Goal: Information Seeking & Learning: Learn about a topic

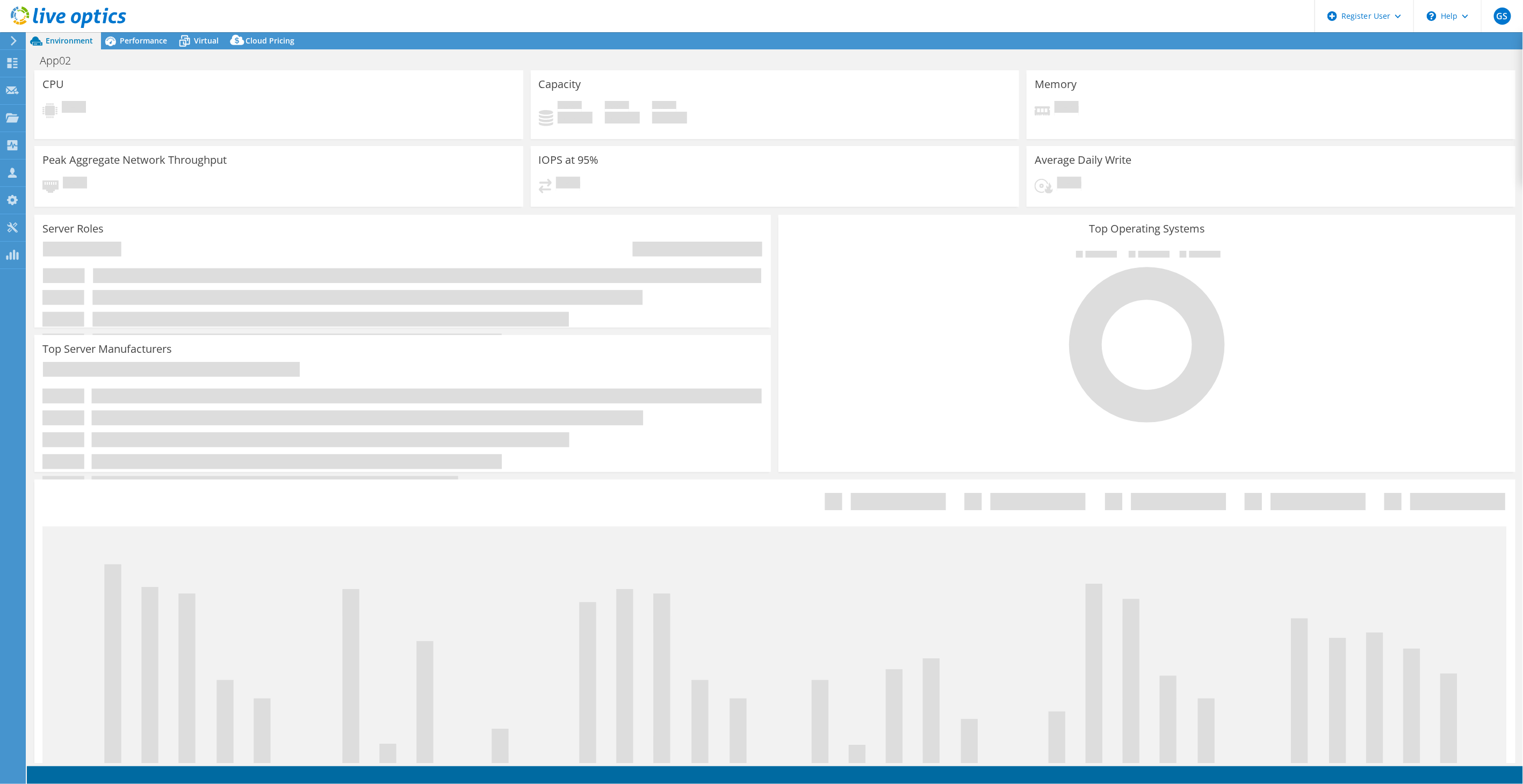
select select "USEast"
select select "USD"
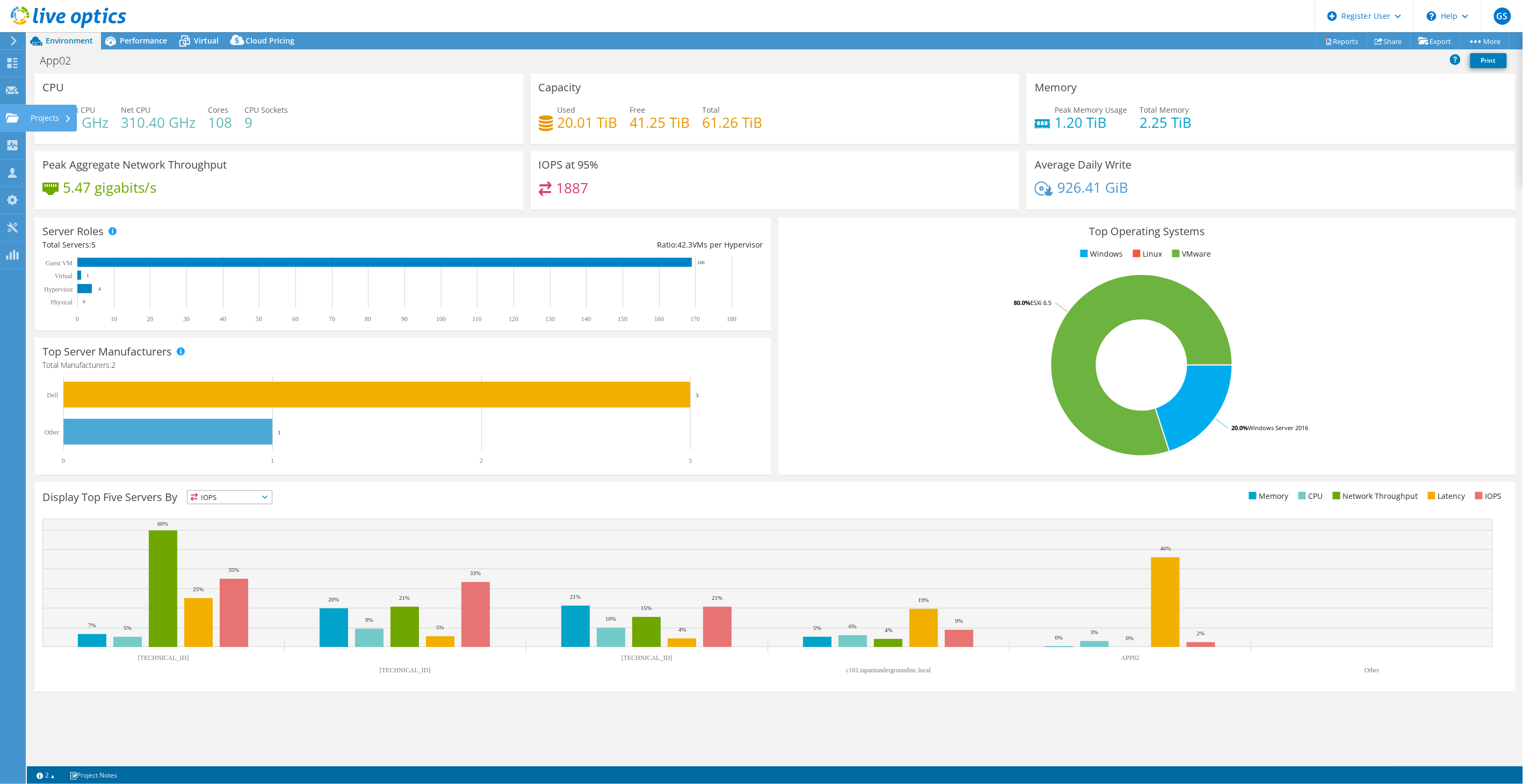
click at [7, 125] on div at bounding box center [12, 119] width 13 height 12
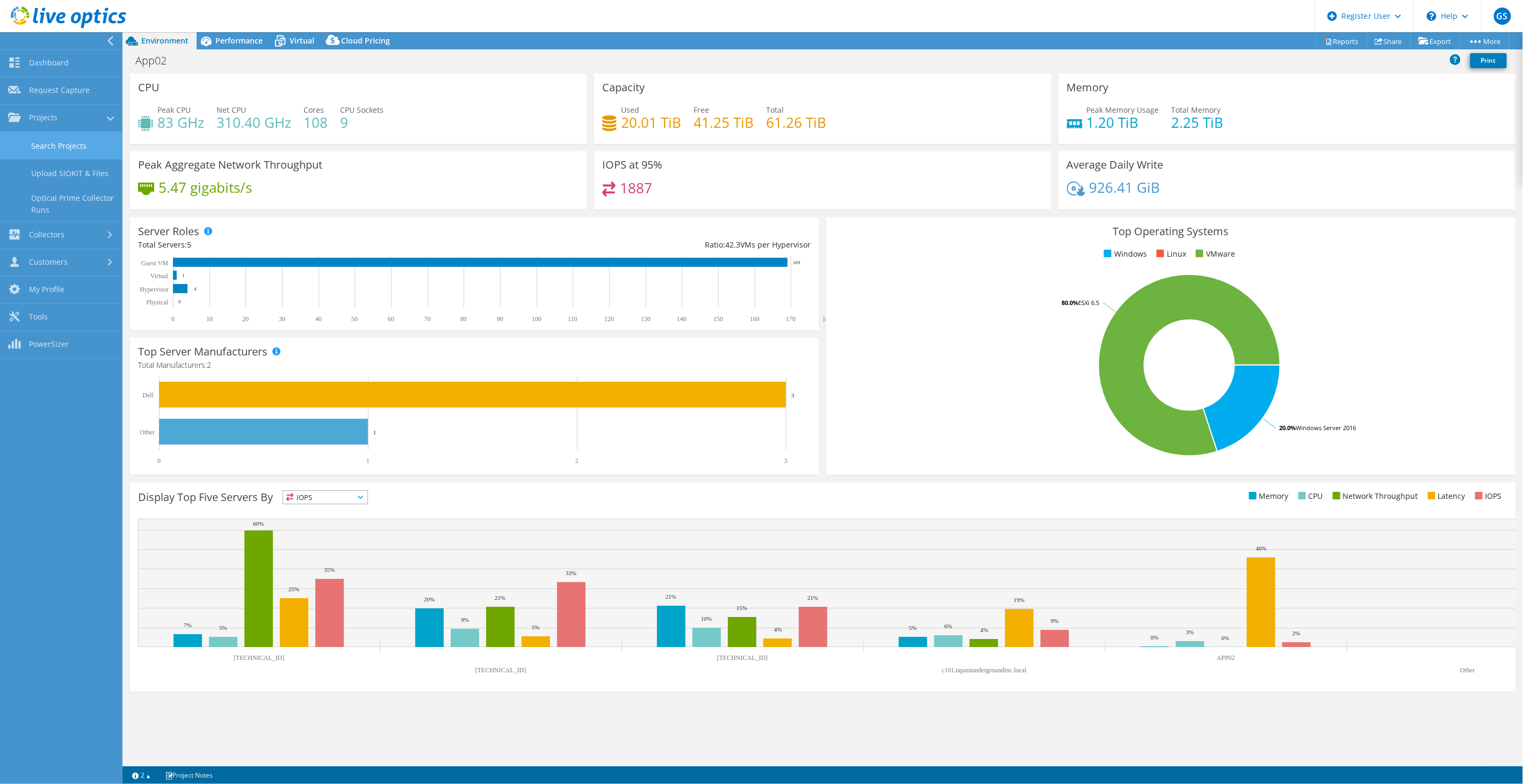
click at [41, 149] on link "Search Projects" at bounding box center [61, 145] width 122 height 27
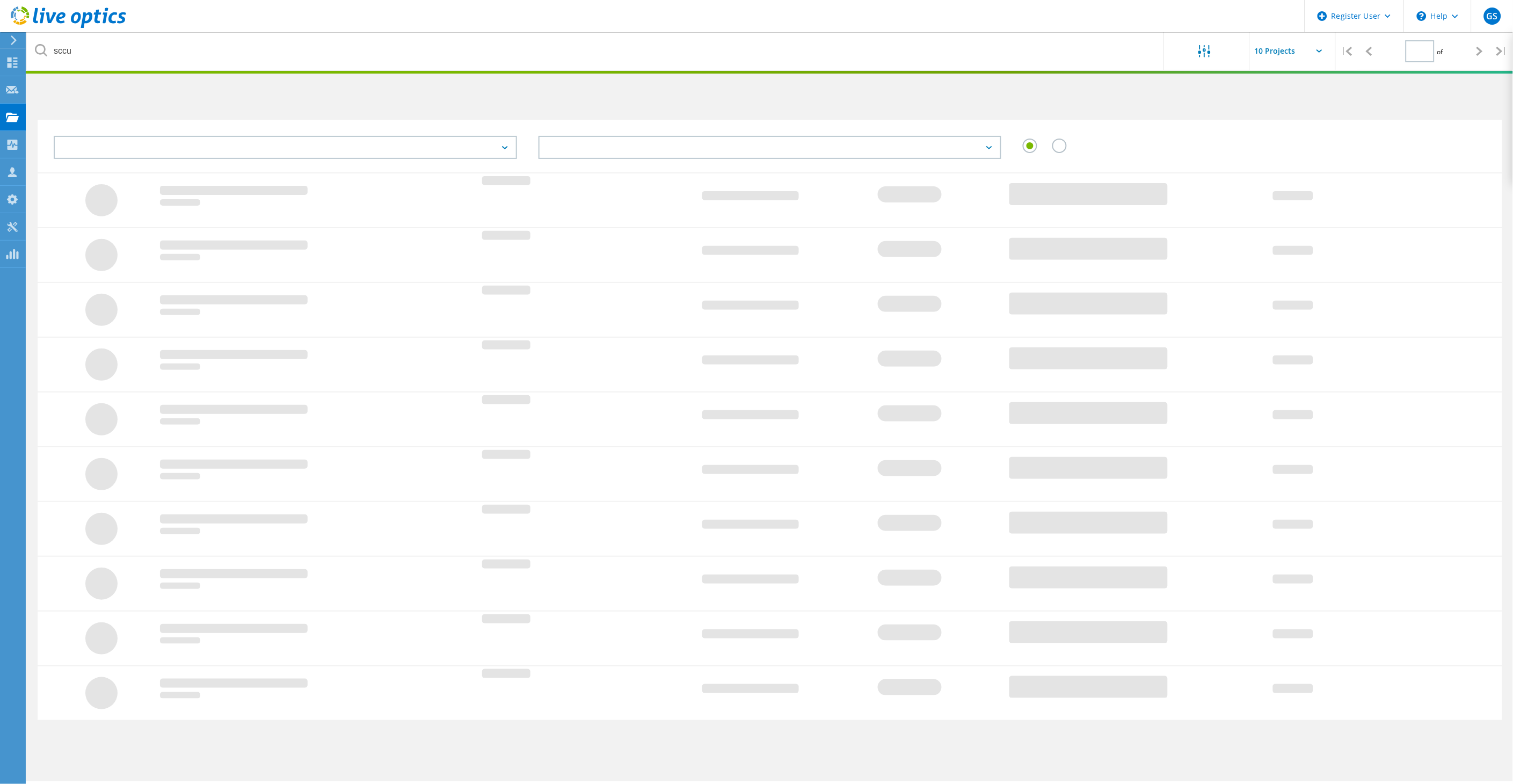
type input "1"
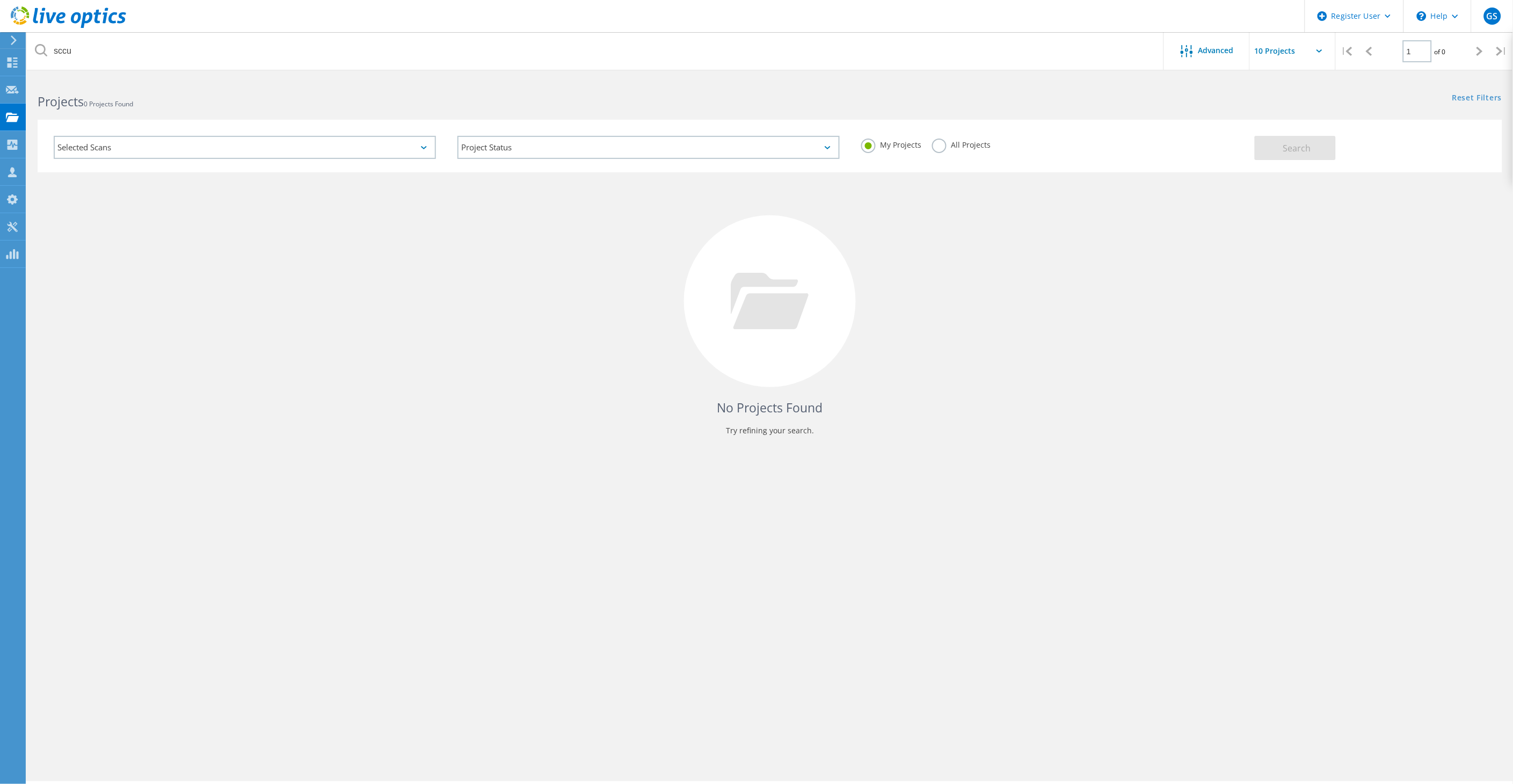
click at [943, 149] on label "All Projects" at bounding box center [961, 144] width 58 height 10
click at [0, 0] on input "All Projects" at bounding box center [0, 0] width 0 height 0
click at [1301, 145] on span "Search" at bounding box center [1297, 148] width 28 height 12
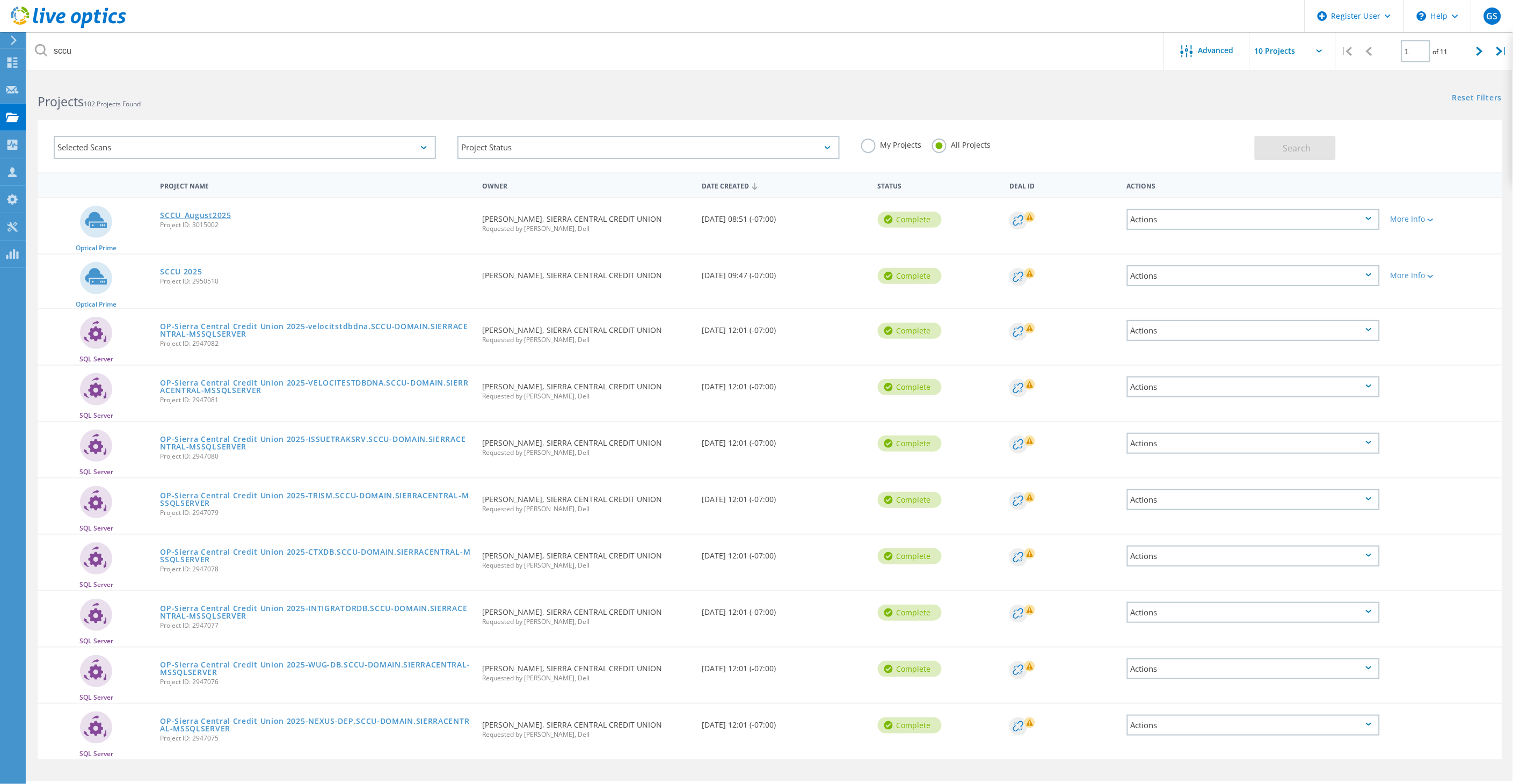
click at [203, 211] on link "SCCU_August2025" at bounding box center [195, 215] width 71 height 7
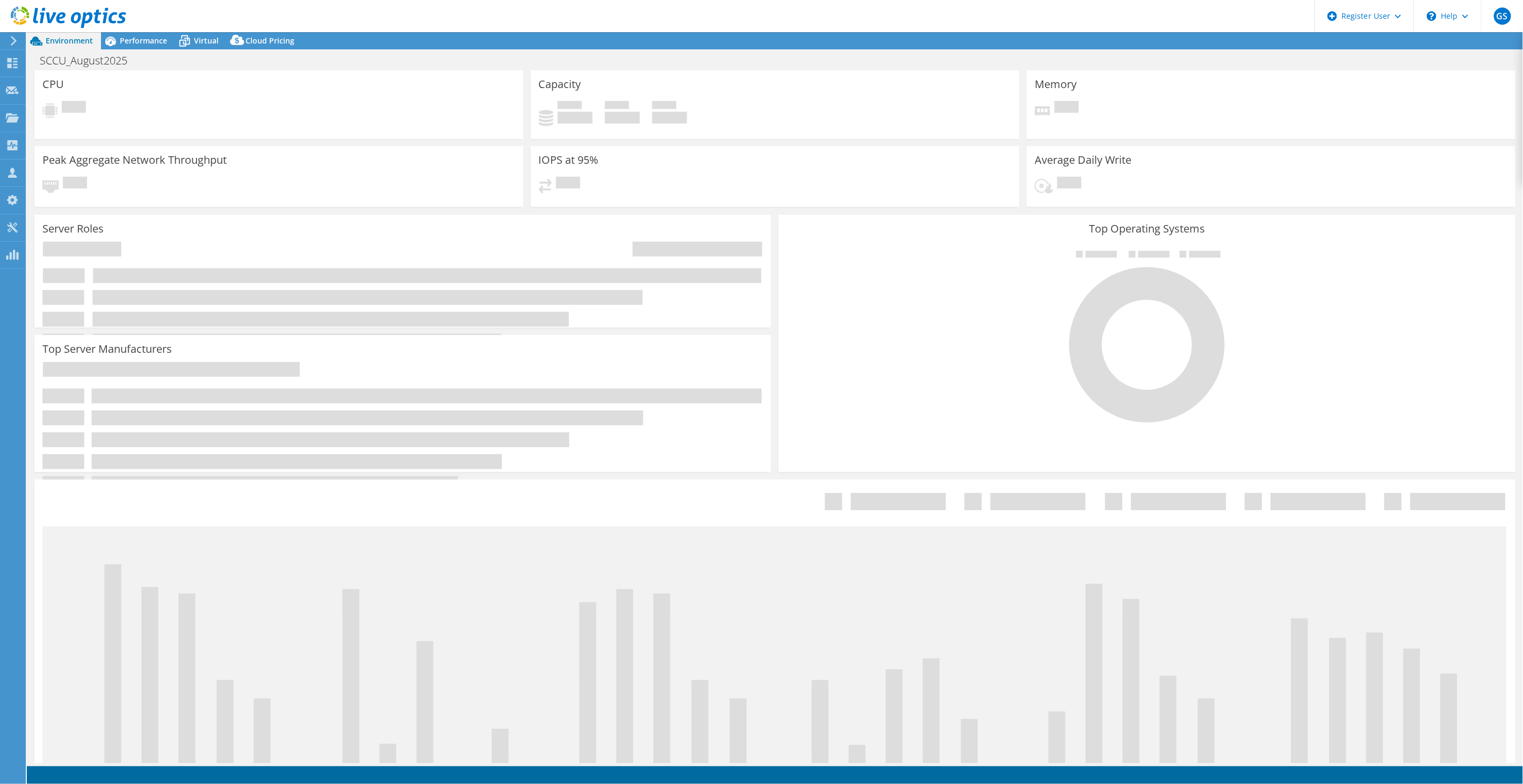
select select "USD"
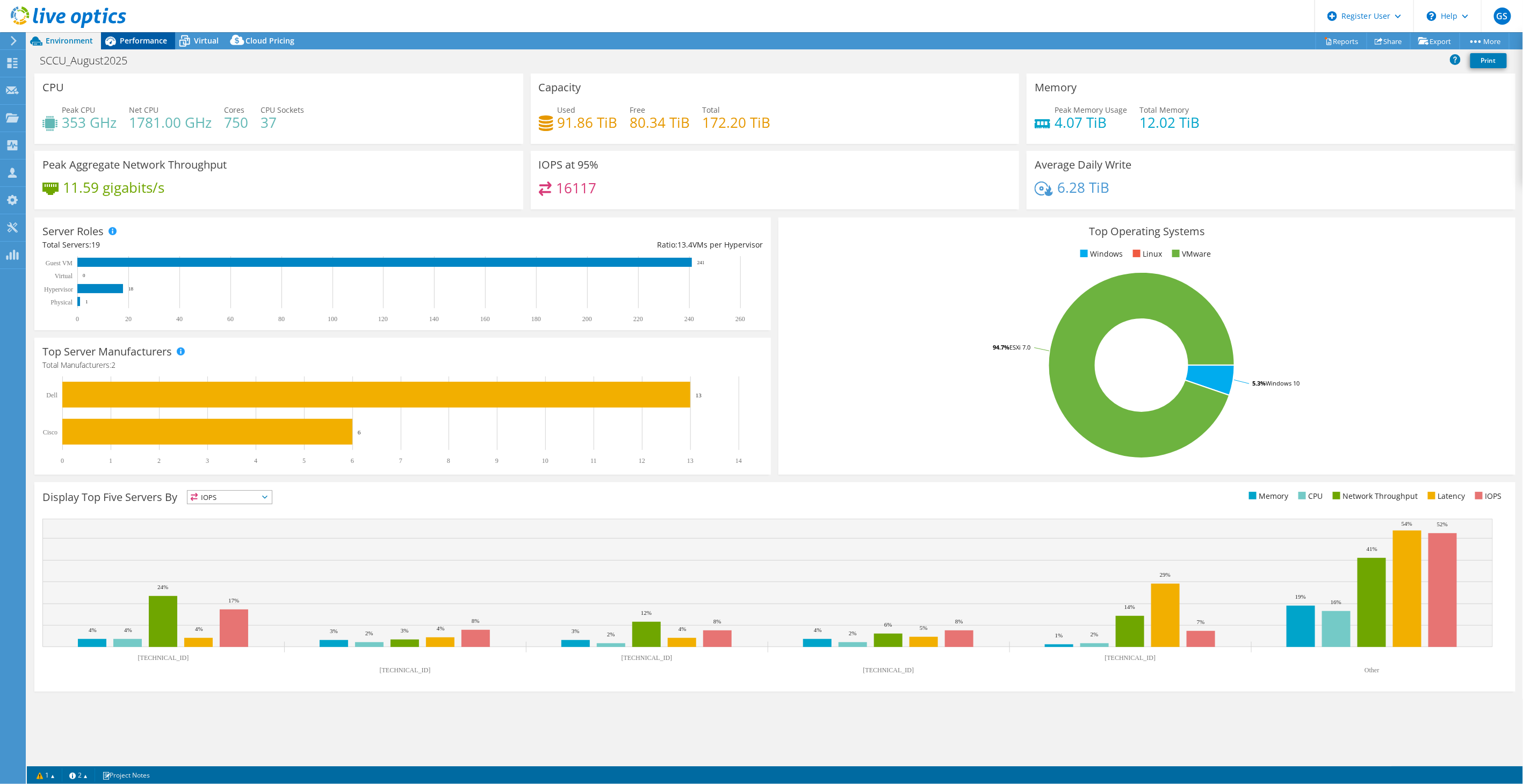
click at [142, 43] on span "Performance" at bounding box center [143, 41] width 47 height 10
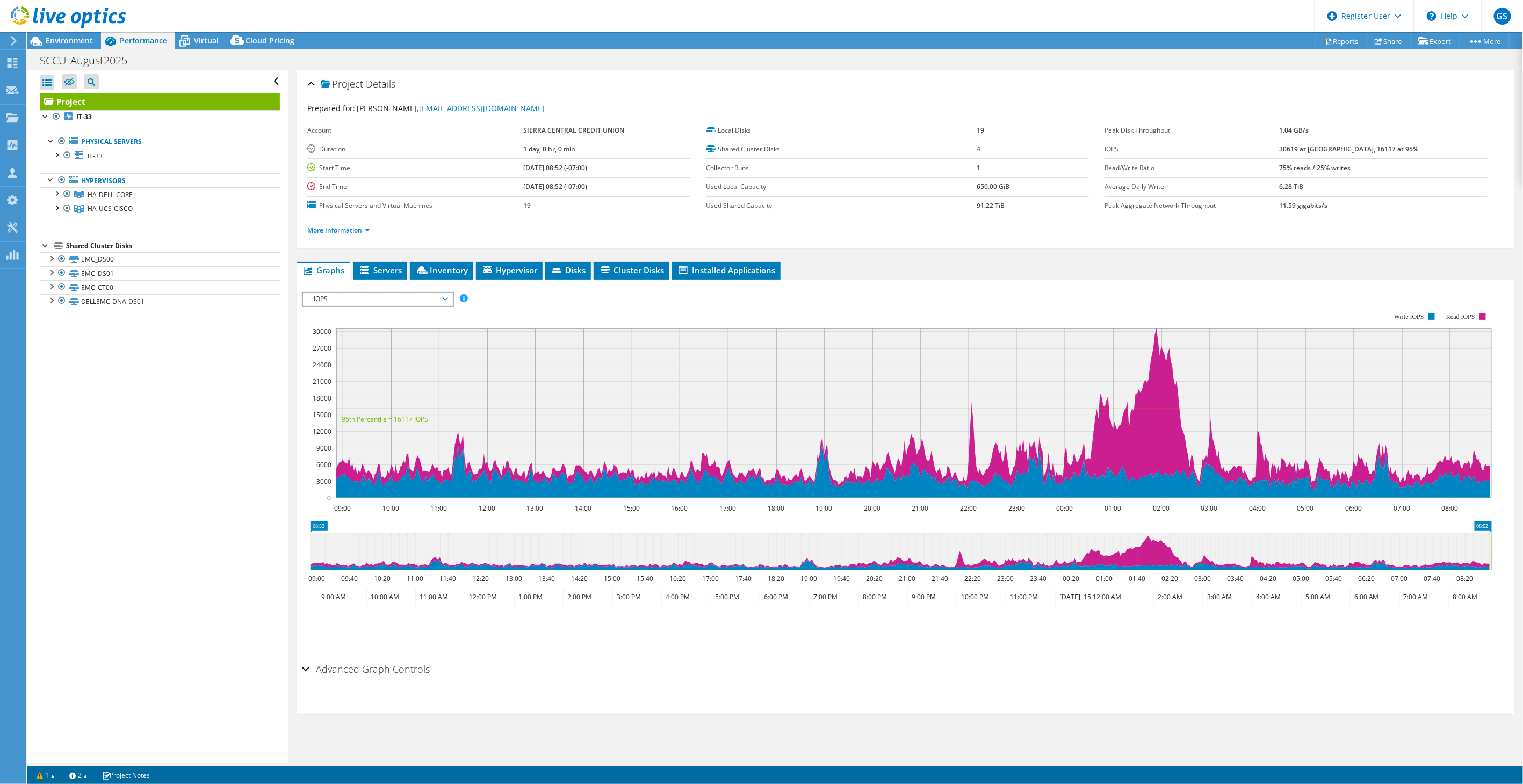
click at [391, 307] on rect at bounding box center [897, 405] width 1190 height 214
click at [385, 298] on span "IOPS" at bounding box center [377, 298] width 138 height 13
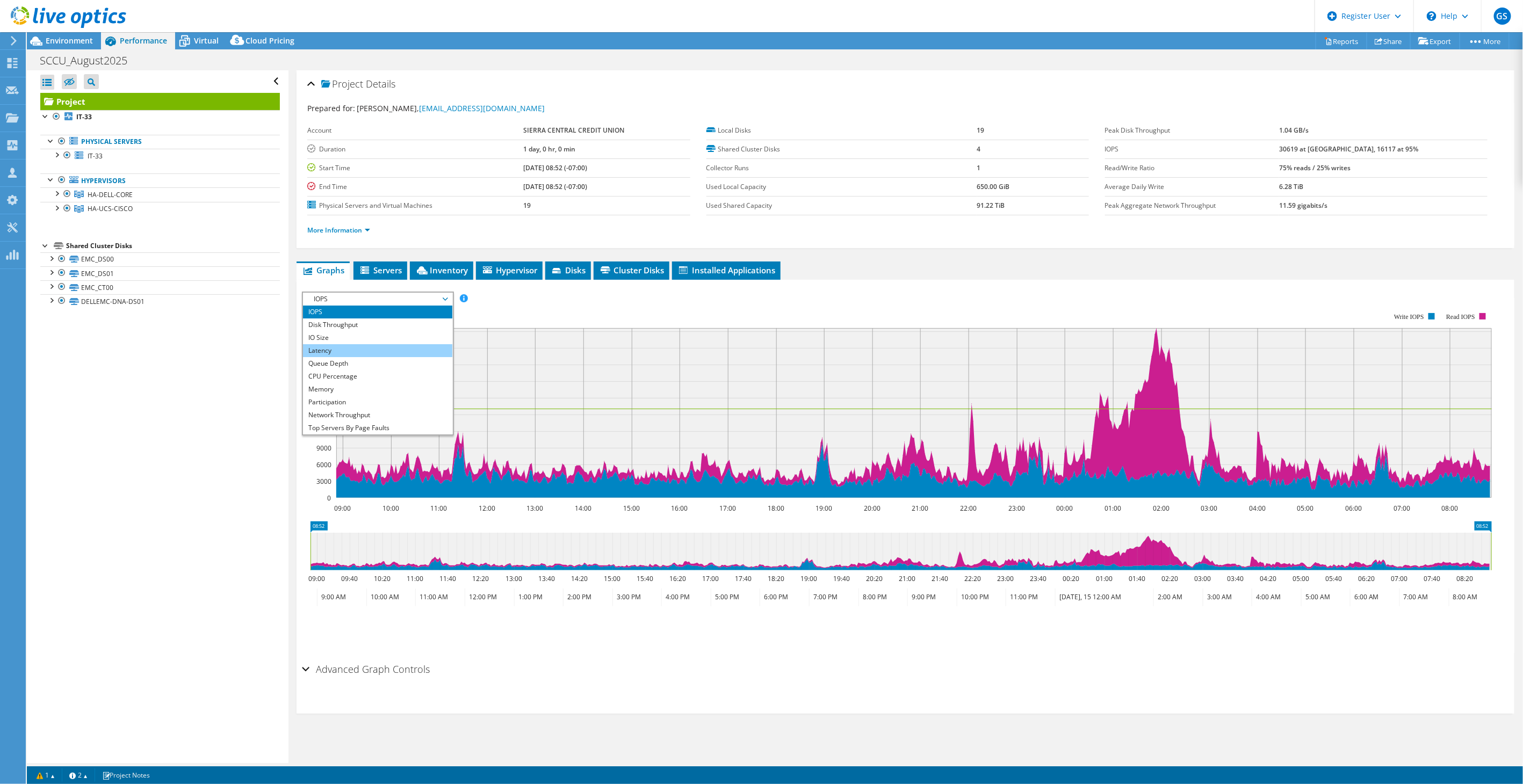
click at [351, 347] on li "Latency" at bounding box center [377, 350] width 149 height 13
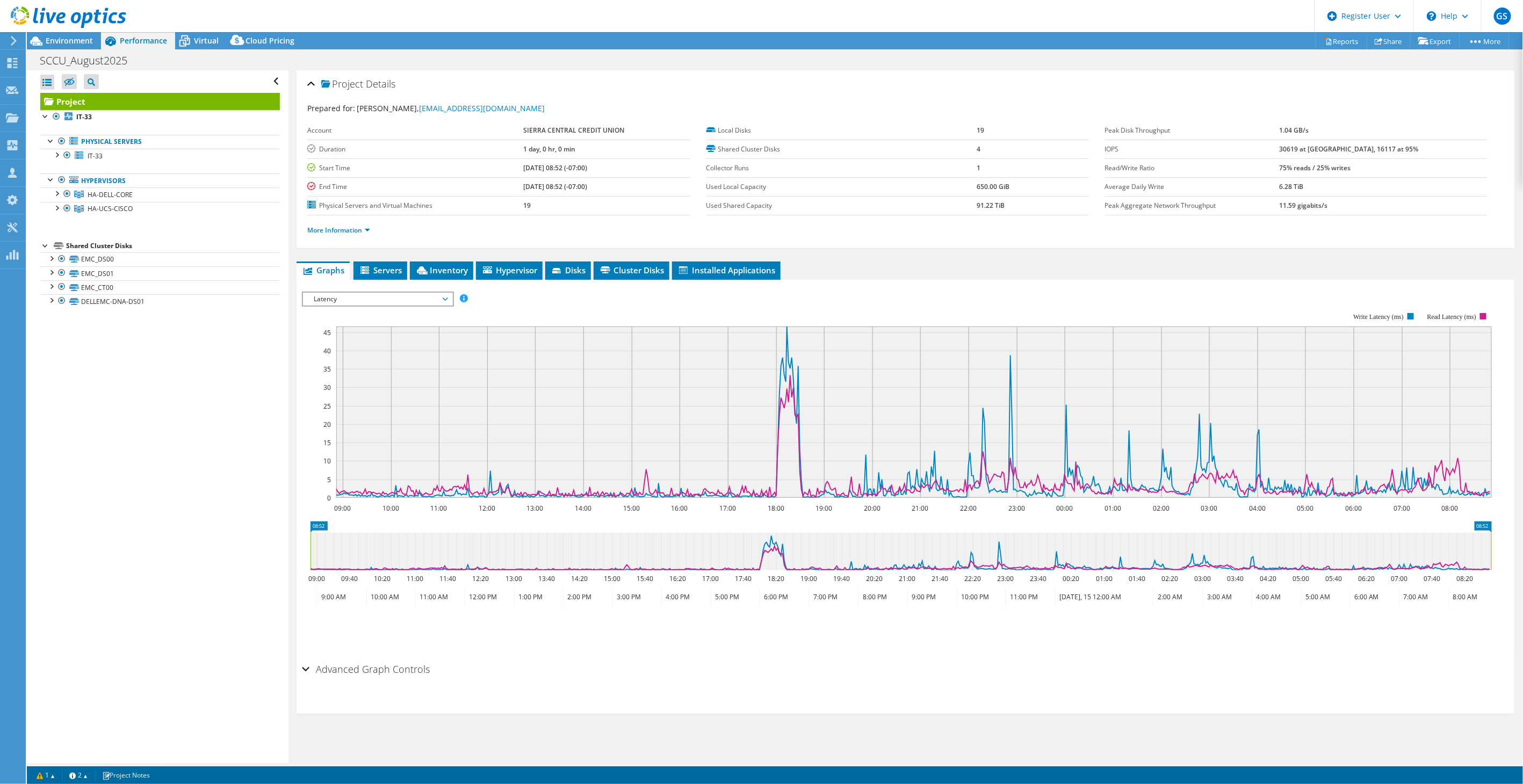
click at [400, 298] on span "Latency" at bounding box center [377, 298] width 138 height 13
click at [377, 387] on li "Memory" at bounding box center [377, 389] width 149 height 13
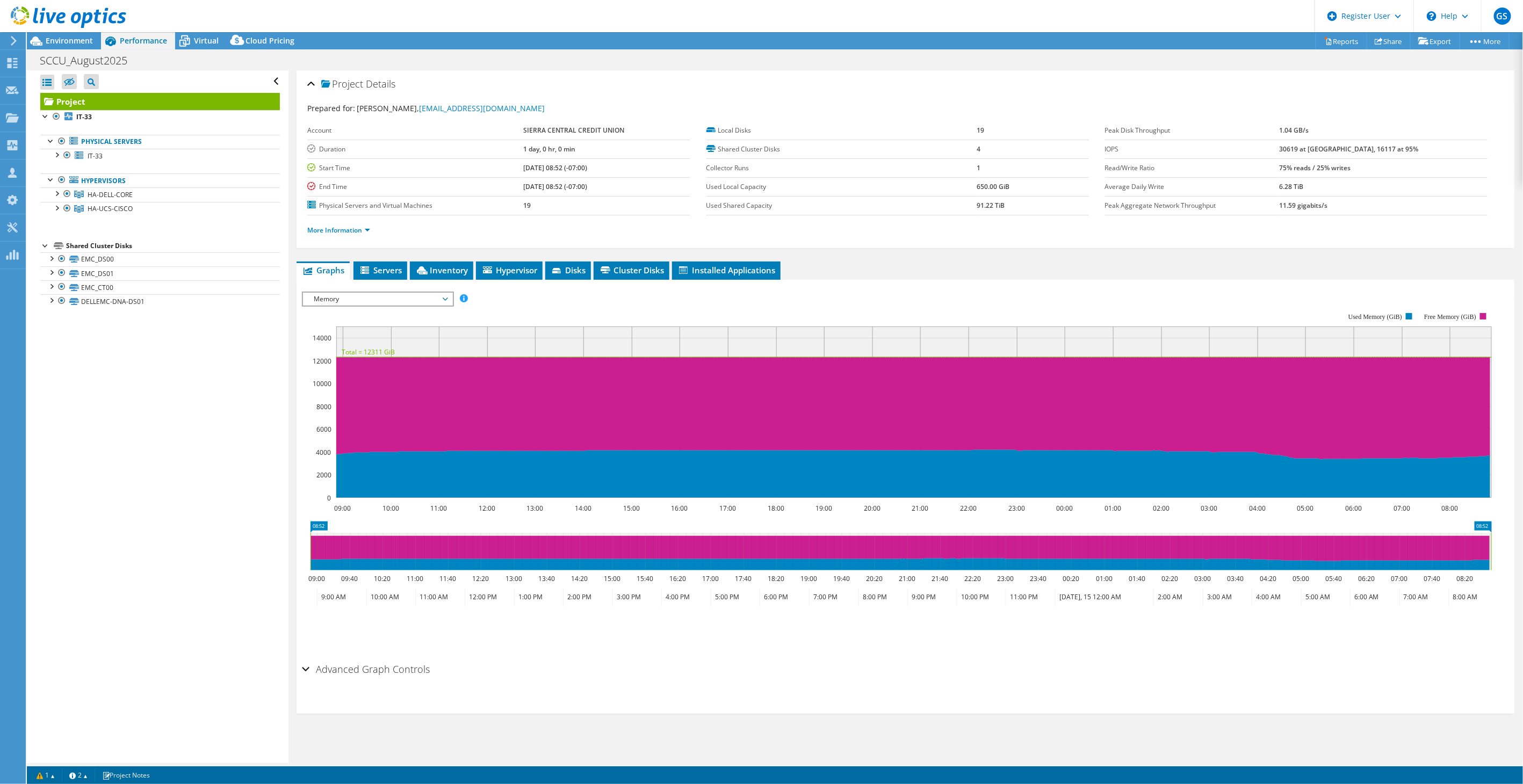
click at [376, 298] on span "Memory" at bounding box center [377, 298] width 138 height 13
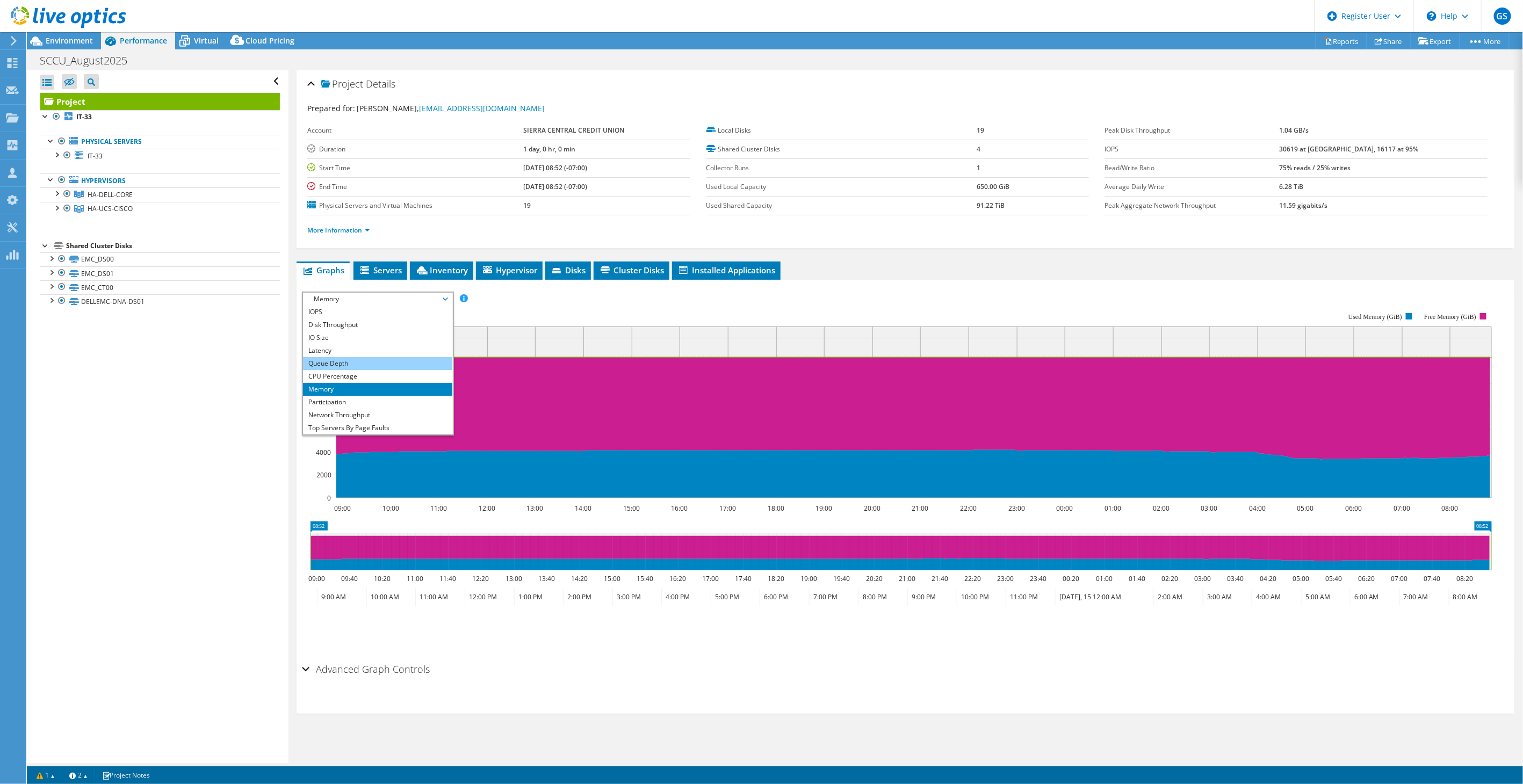
click at [352, 361] on li "Queue Depth" at bounding box center [377, 363] width 149 height 13
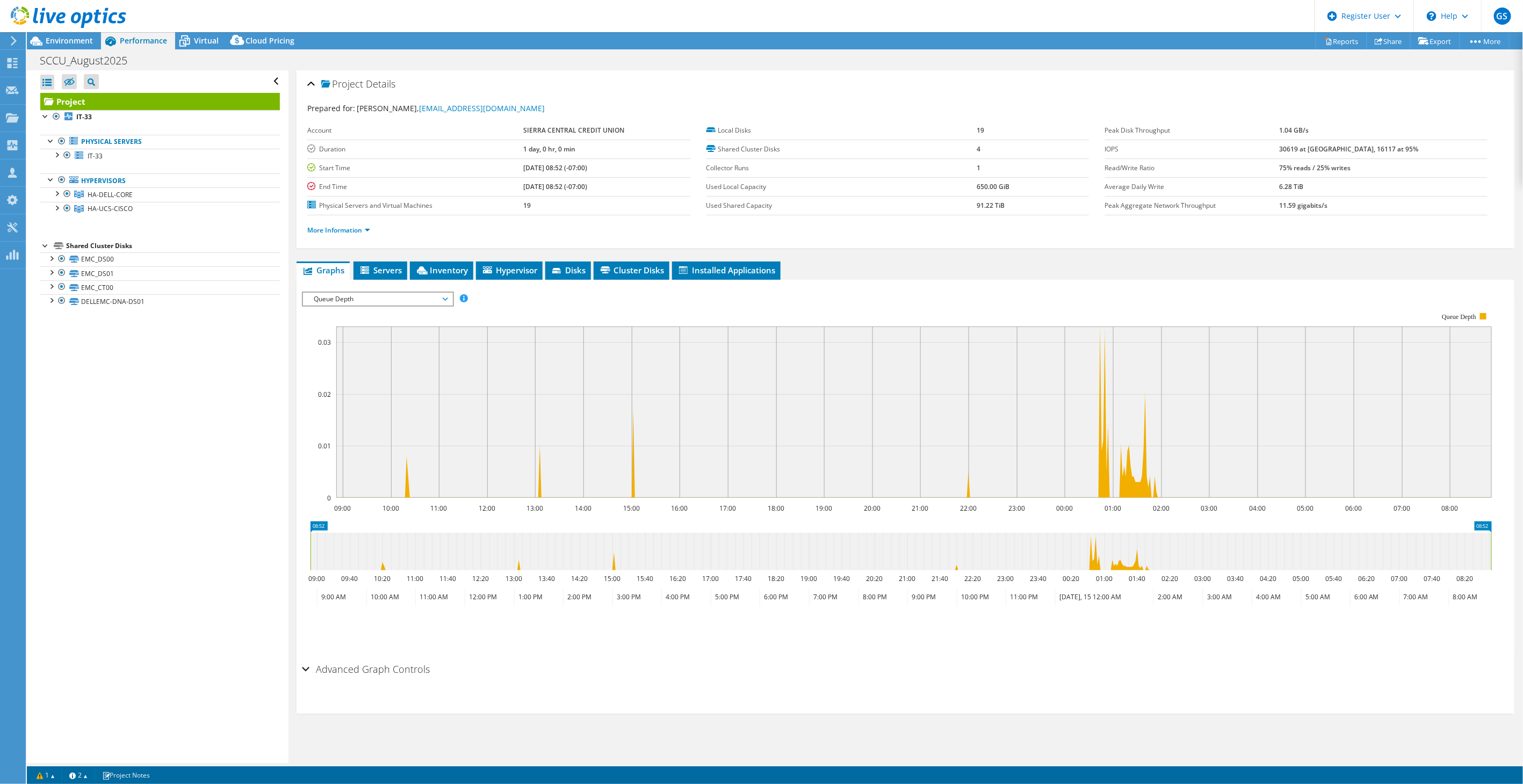
click at [385, 298] on span "Queue Depth" at bounding box center [377, 298] width 138 height 13
click at [371, 415] on li "Workload Concentration Bubble" at bounding box center [377, 415] width 149 height 13
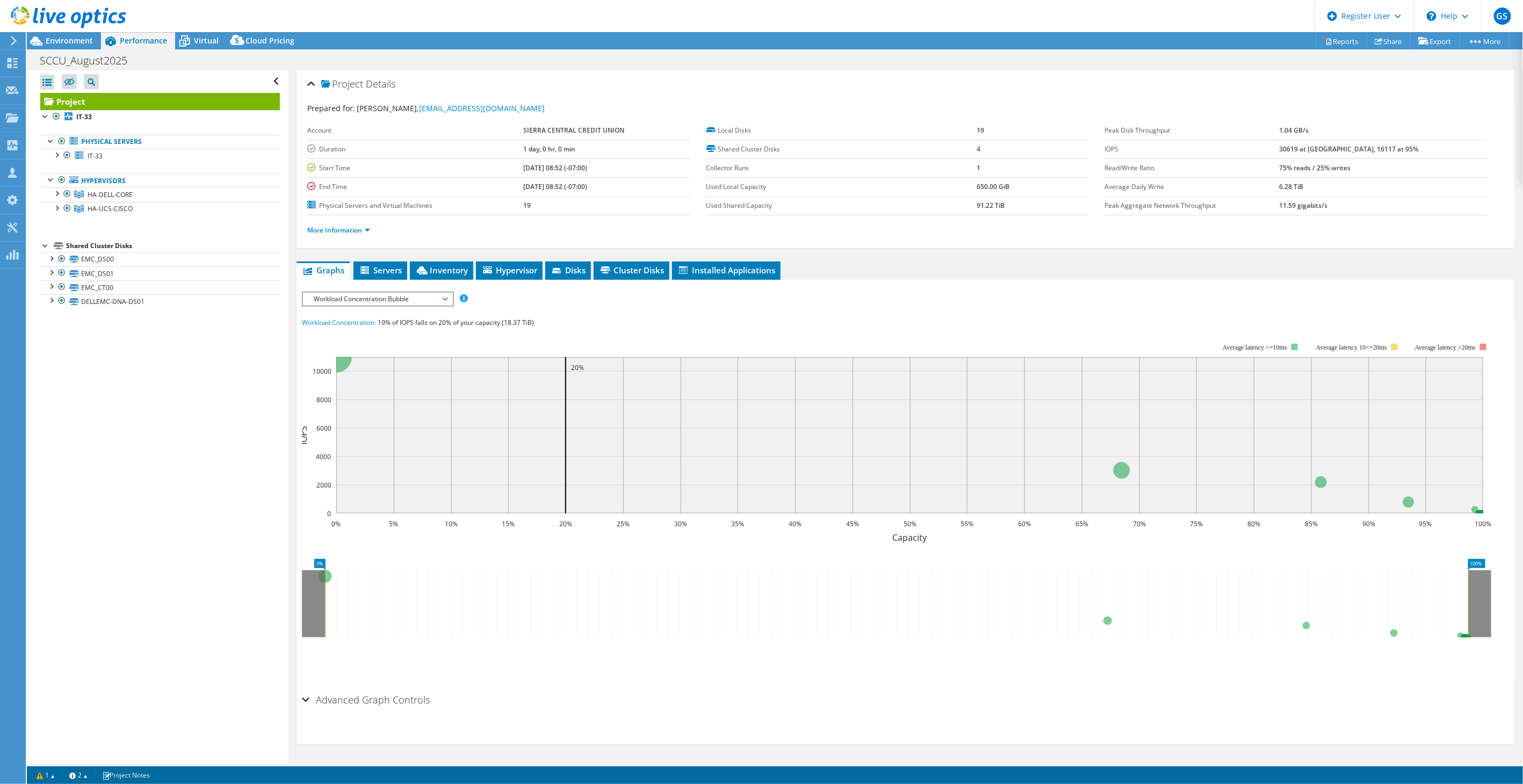
click at [422, 301] on span "Workload Concentration Bubble" at bounding box center [377, 298] width 138 height 13
click at [379, 308] on li "IOPS" at bounding box center [377, 312] width 149 height 13
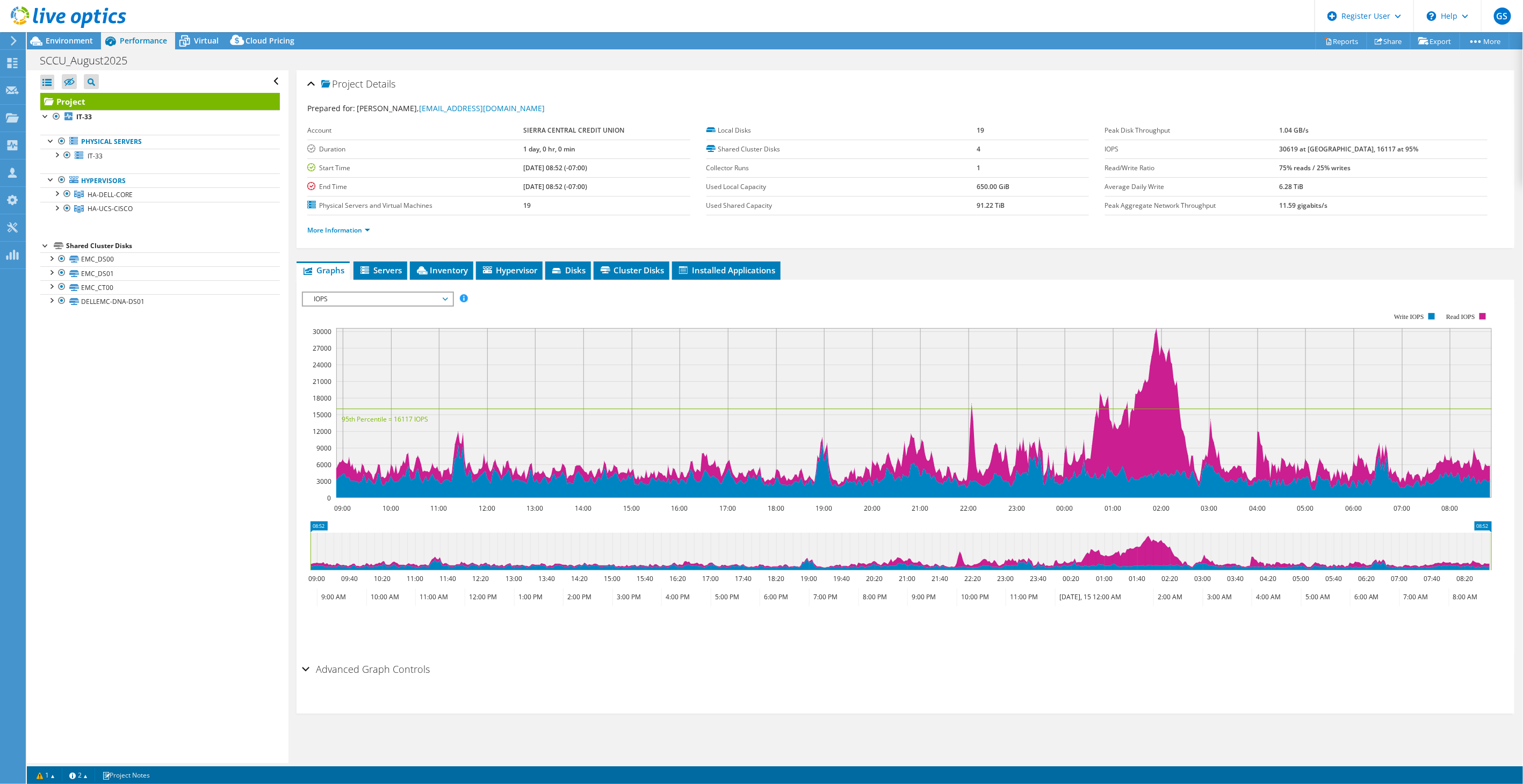
click at [352, 665] on h2 "Advanced Graph Controls" at bounding box center [366, 668] width 128 height 21
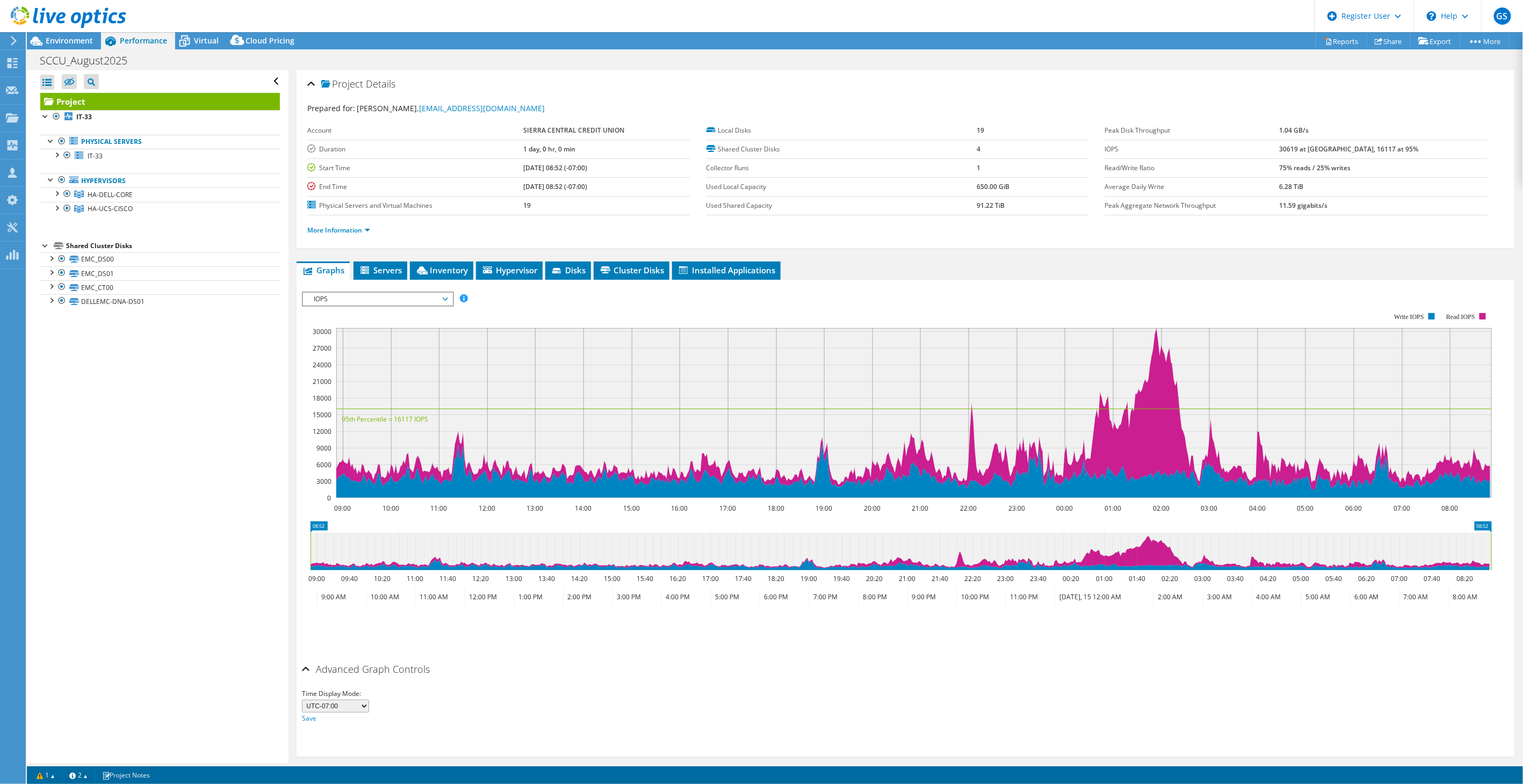
click at [1139, 553] on icon at bounding box center [901, 551] width 1181 height 38
click at [634, 274] on span "Cluster Disks" at bounding box center [631, 270] width 65 height 11
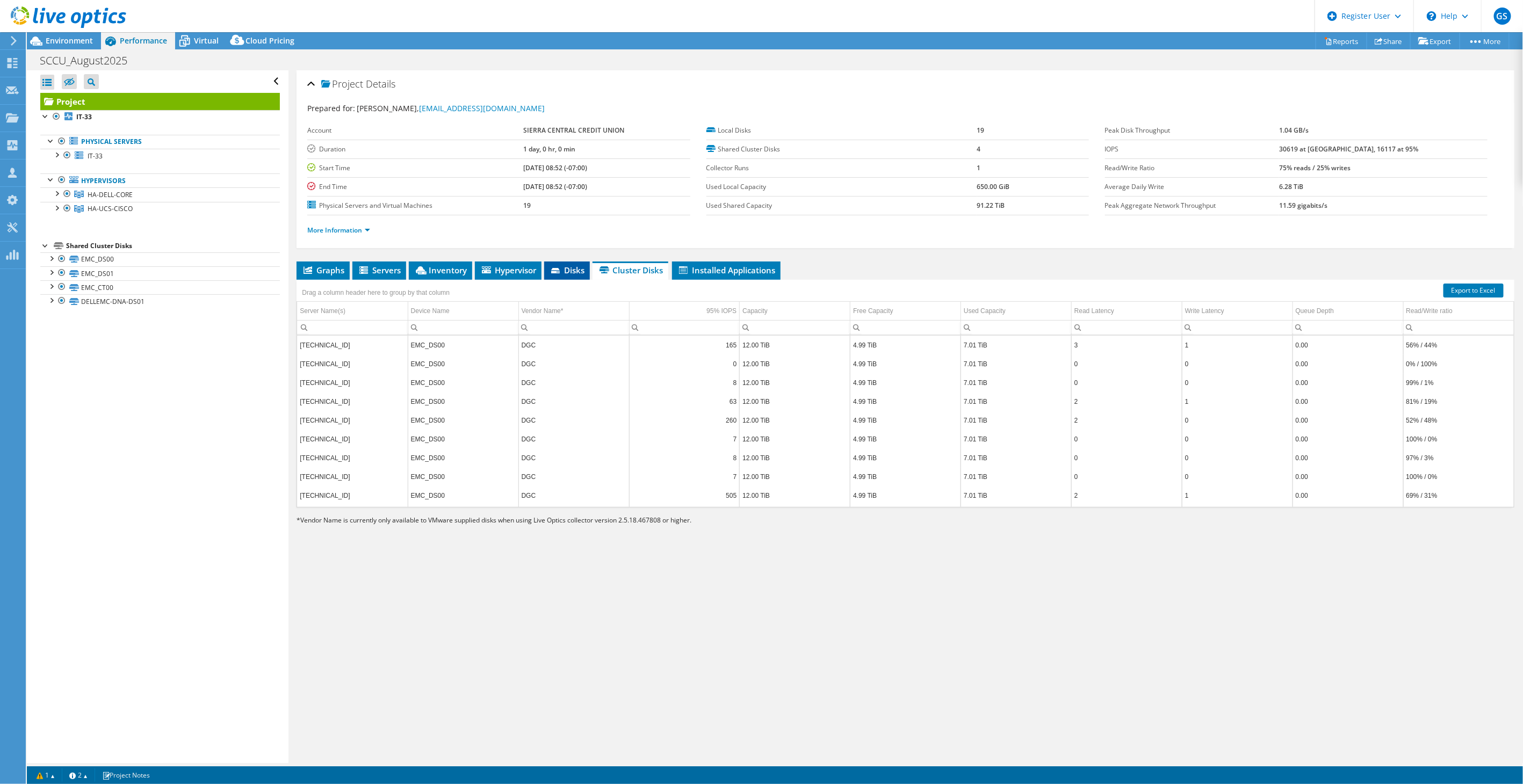
click at [560, 265] on span "Disks" at bounding box center [566, 270] width 35 height 11
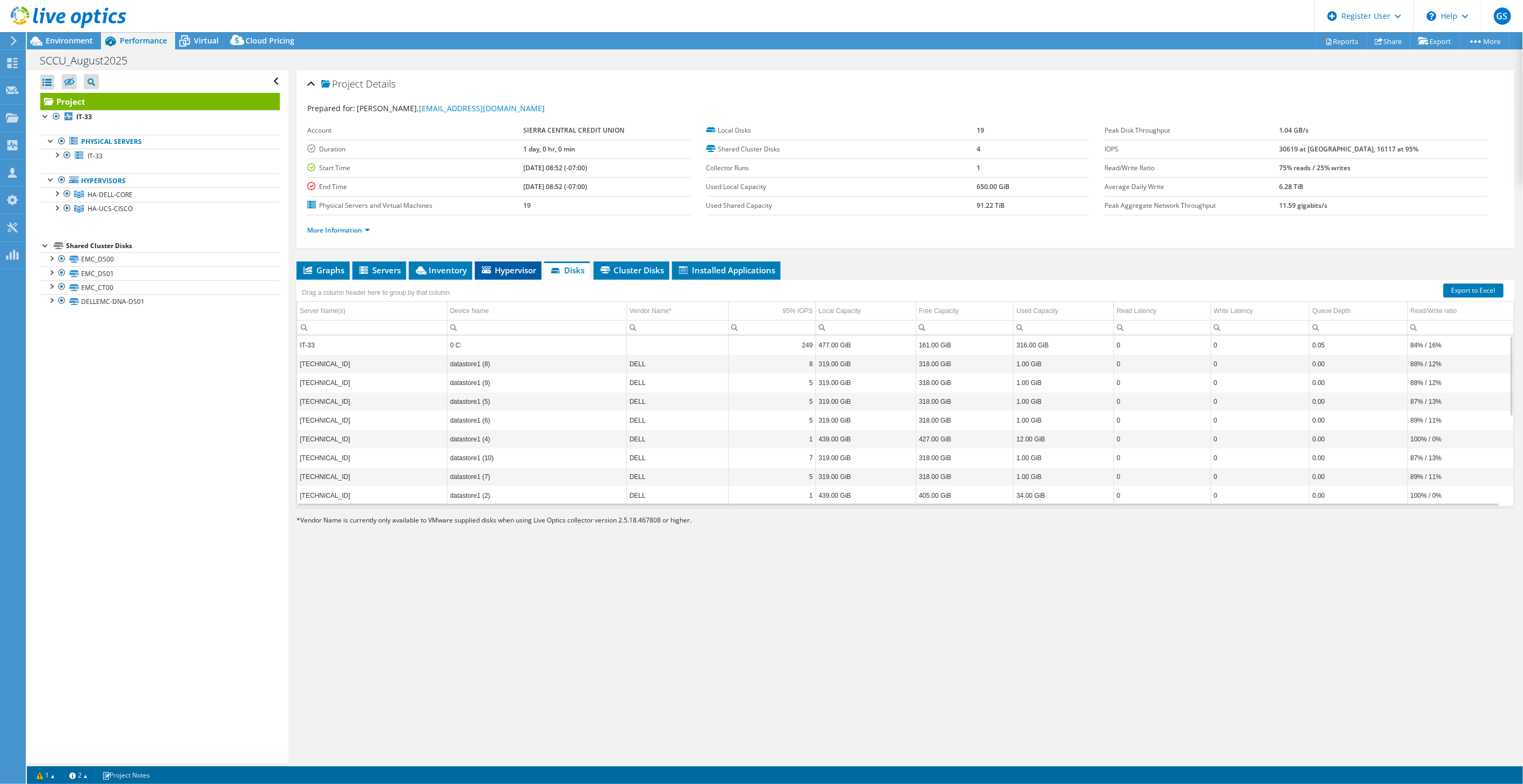
click at [525, 267] on span "Hypervisor" at bounding box center [508, 270] width 56 height 11
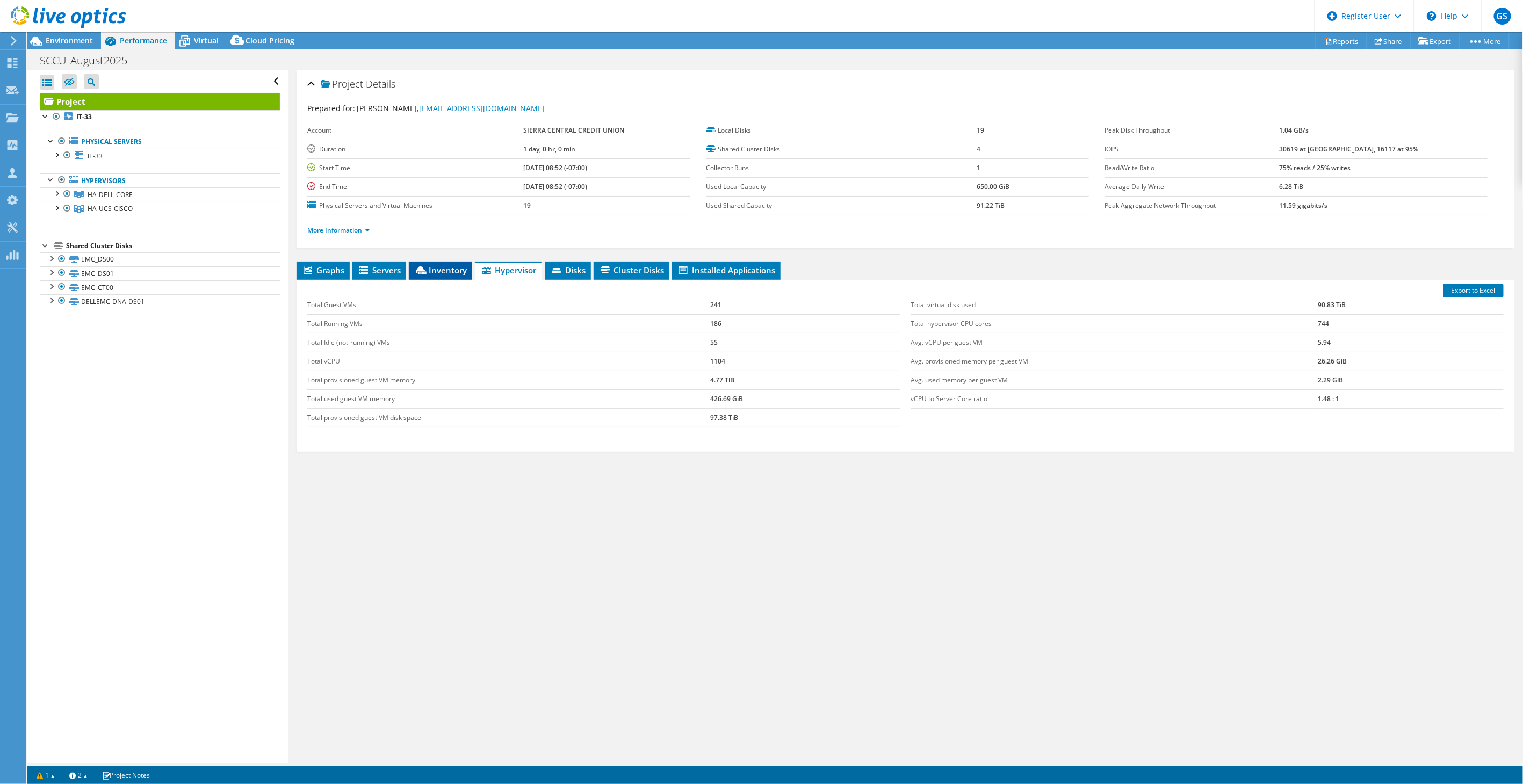
click at [442, 270] on span "Inventory" at bounding box center [440, 270] width 52 height 11
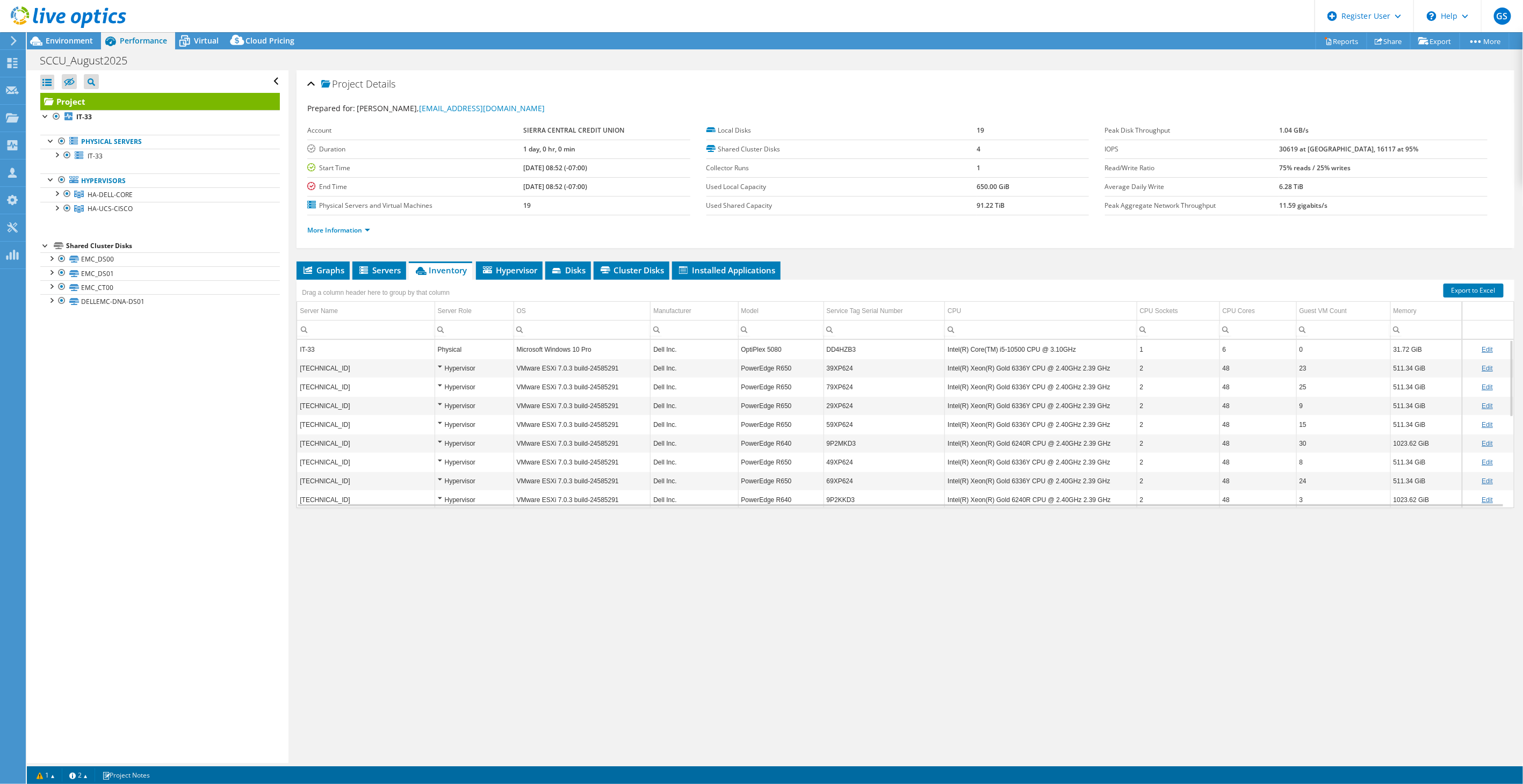
scroll to position [195, 0]
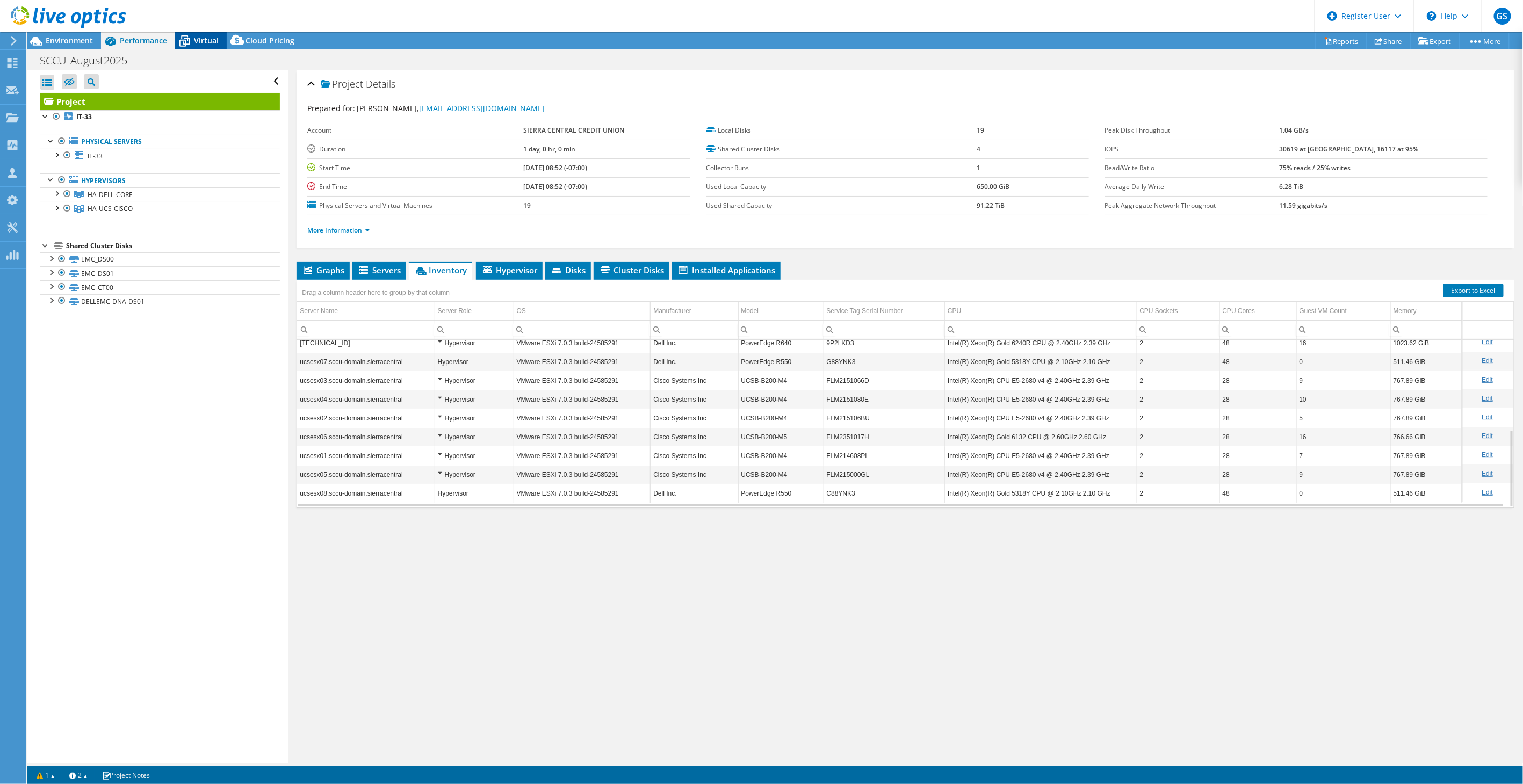
click at [195, 42] on span "Virtual" at bounding box center [206, 41] width 25 height 10
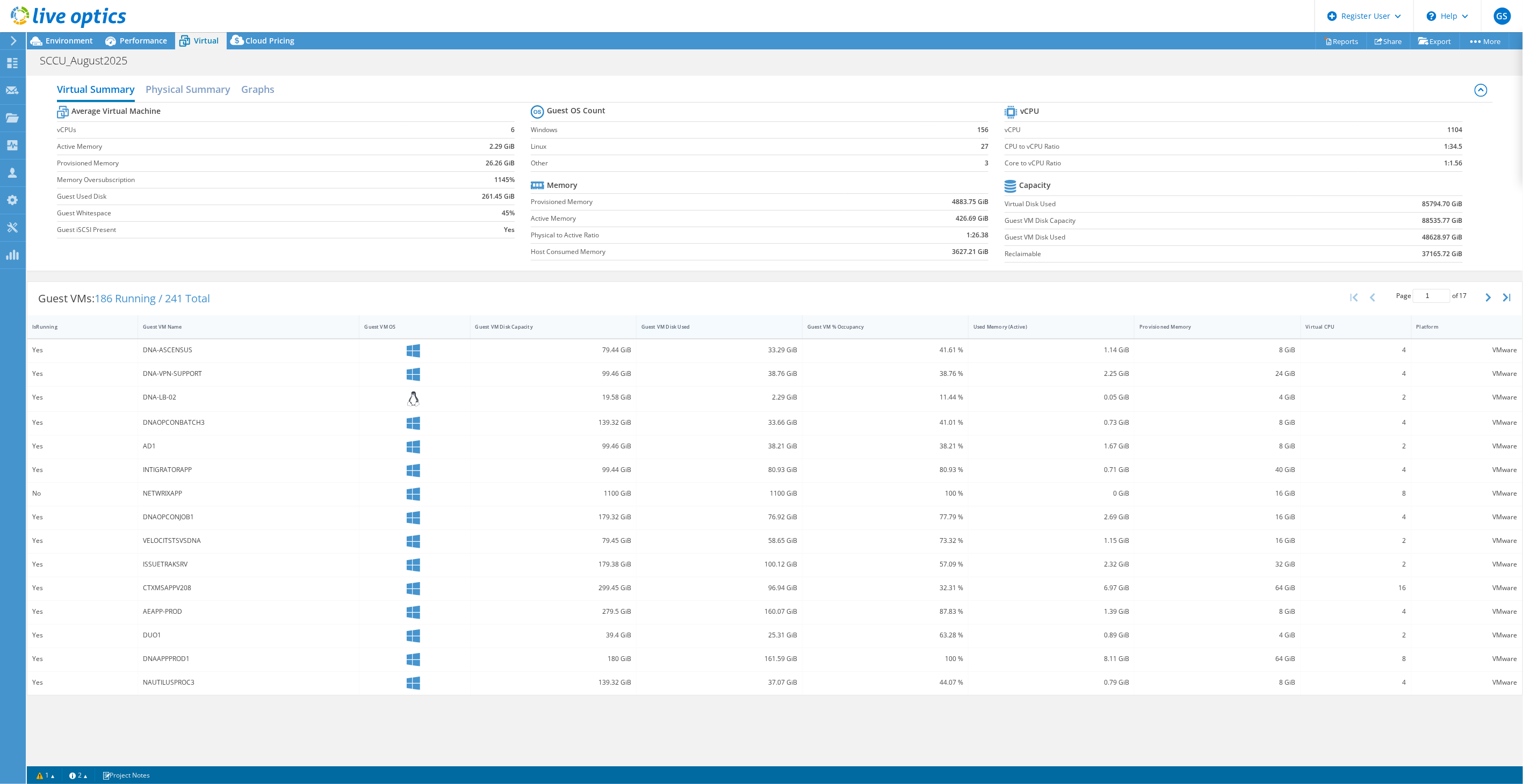
click at [680, 323] on div "Guest VM Disk Used" at bounding box center [713, 326] width 143 height 7
